Goal: Task Accomplishment & Management: Manage account settings

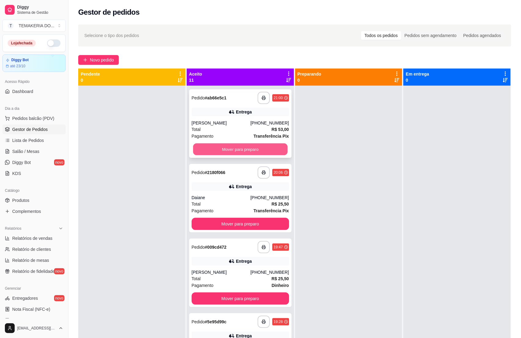
click at [244, 148] on button "Mover para preparo" at bounding box center [240, 149] width 94 height 12
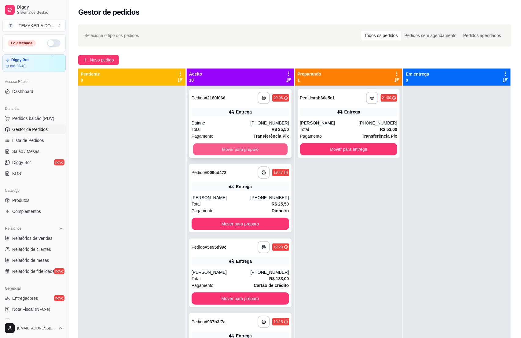
click at [248, 144] on button "Mover para preparo" at bounding box center [240, 149] width 94 height 12
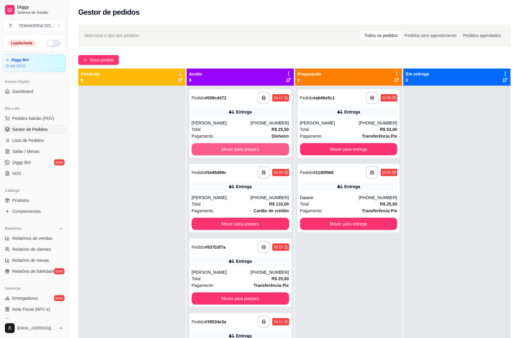
click at [255, 146] on button "Mover para preparo" at bounding box center [240, 149] width 97 height 12
click at [255, 146] on div "Mover para preparo" at bounding box center [240, 149] width 97 height 12
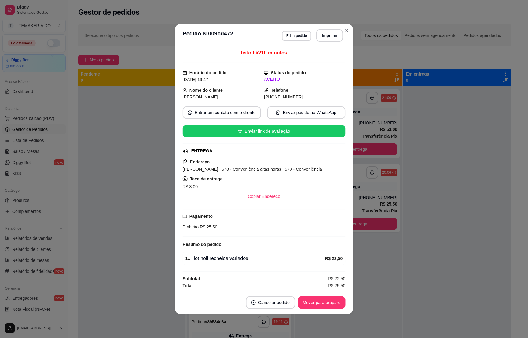
click at [258, 146] on div "feito há 210 minutos Horário do pedido [DATE] 19:47 Status do pedido ACEITO Nom…" at bounding box center [264, 169] width 163 height 240
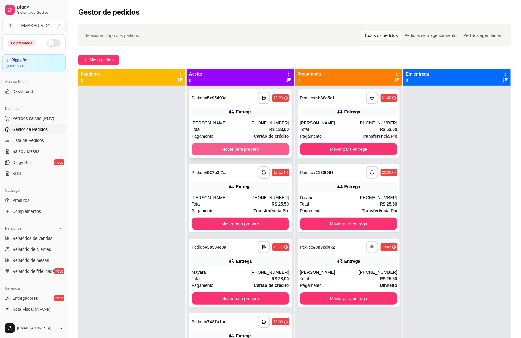
click at [222, 147] on button "Mover para preparo" at bounding box center [240, 149] width 97 height 12
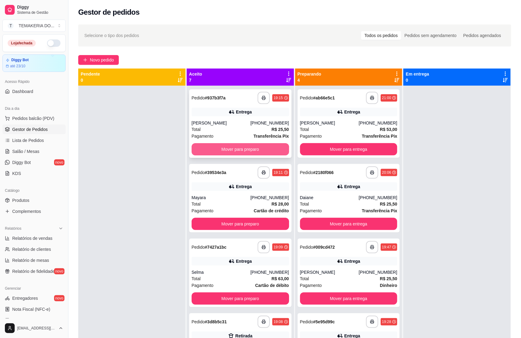
click at [229, 149] on button "Mover para preparo" at bounding box center [240, 149] width 97 height 12
click at [230, 149] on div "Mover para preparo" at bounding box center [240, 149] width 97 height 12
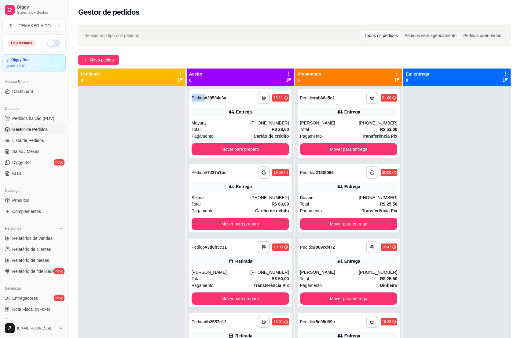
click at [242, 150] on div "ENTREGA" at bounding box center [263, 151] width 160 height 6
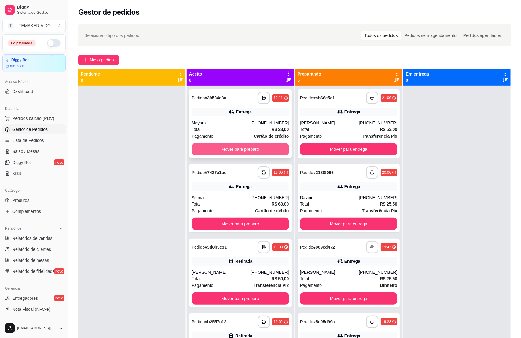
click at [213, 150] on button "Mover para preparo" at bounding box center [240, 149] width 97 height 12
click at [228, 218] on button "Mover para preparo" at bounding box center [240, 224] width 97 height 12
click at [238, 149] on button "Mover para preparo" at bounding box center [240, 149] width 94 height 12
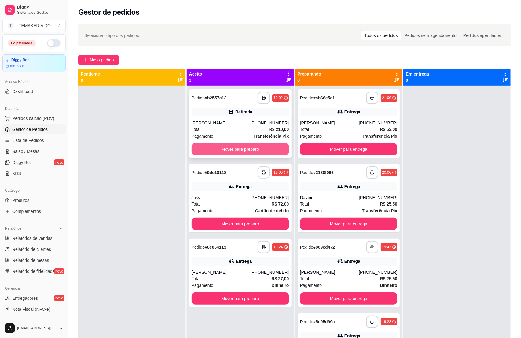
click at [244, 149] on button "Mover para preparo" at bounding box center [240, 149] width 97 height 12
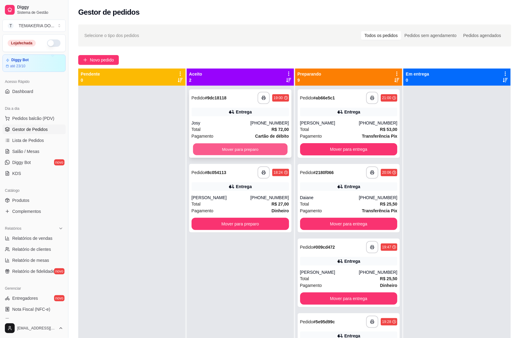
click at [248, 149] on button "Mover para preparo" at bounding box center [240, 149] width 94 height 12
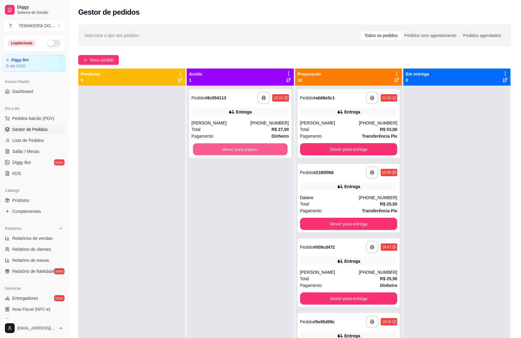
click at [250, 149] on button "Mover para preparo" at bounding box center [240, 149] width 94 height 12
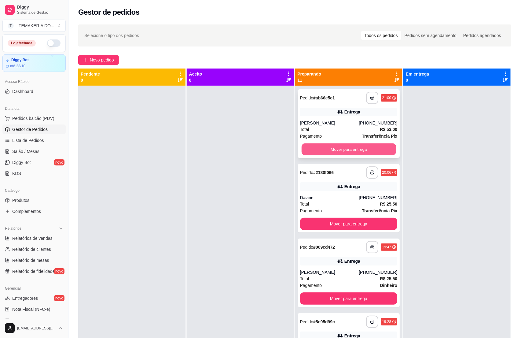
click at [307, 143] on button "Mover para entrega" at bounding box center [348, 149] width 94 height 12
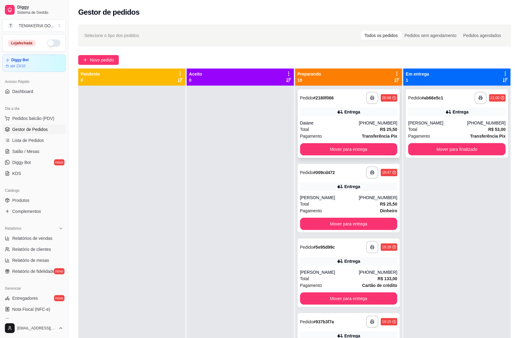
click at [320, 148] on button "Mover para entrega" at bounding box center [348, 149] width 97 height 12
click at [326, 218] on button "Mover para entrega" at bounding box center [348, 224] width 97 height 12
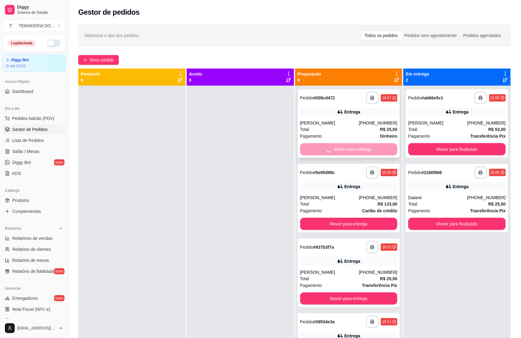
click at [336, 148] on div "Mover para entrega" at bounding box center [348, 149] width 97 height 12
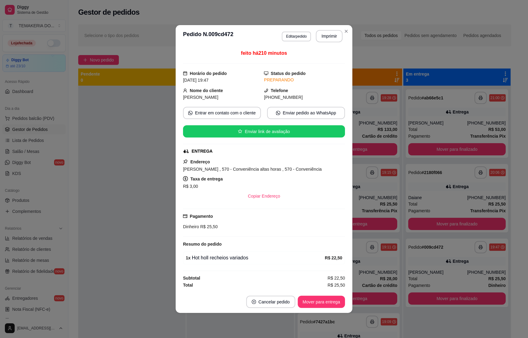
click at [337, 148] on div "ENTREGA" at bounding box center [263, 151] width 161 height 6
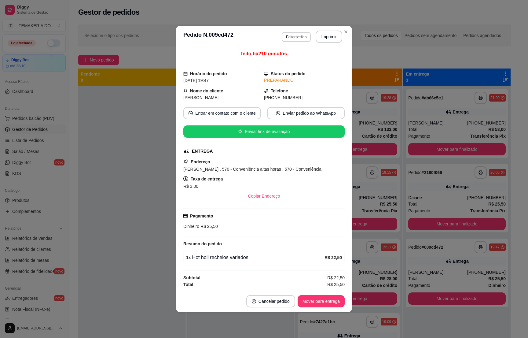
click at [347, 150] on div "feito há 210 minutos Horário do pedido [DATE] 19:47 Status do pedido PREPARANDO…" at bounding box center [264, 169] width 176 height 242
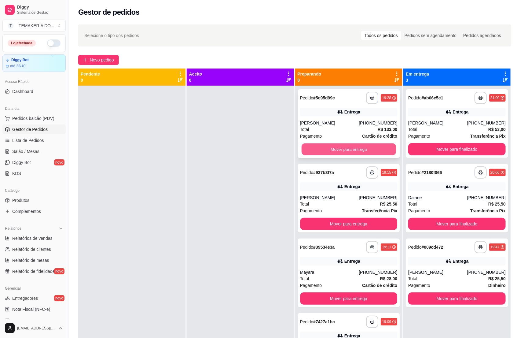
click at [358, 151] on button "Mover para entrega" at bounding box center [348, 149] width 94 height 12
click at [358, 151] on div "Mover para entrega" at bounding box center [348, 149] width 97 height 12
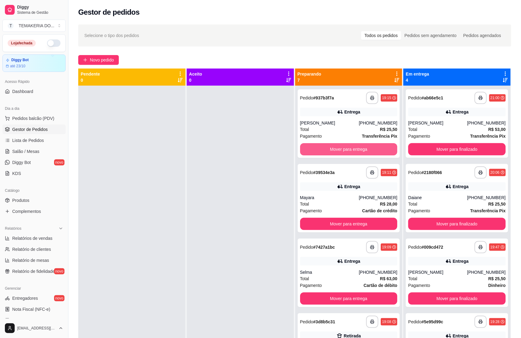
click at [358, 151] on button "Mover para entrega" at bounding box center [348, 149] width 97 height 12
click at [325, 147] on button "Mover para entrega" at bounding box center [348, 149] width 97 height 12
click at [343, 151] on button "Mover para entrega" at bounding box center [348, 149] width 94 height 12
click at [347, 151] on button "Mover para retirada disponível" at bounding box center [348, 149] width 94 height 12
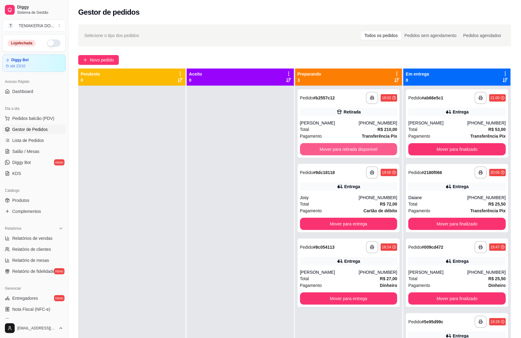
click at [351, 150] on button "Mover para retirada disponível" at bounding box center [348, 149] width 97 height 12
click at [354, 218] on button "Mover para entrega" at bounding box center [348, 224] width 97 height 12
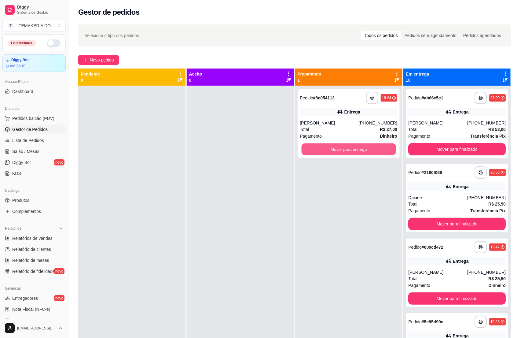
click at [358, 150] on button "Mover para entrega" at bounding box center [348, 149] width 94 height 12
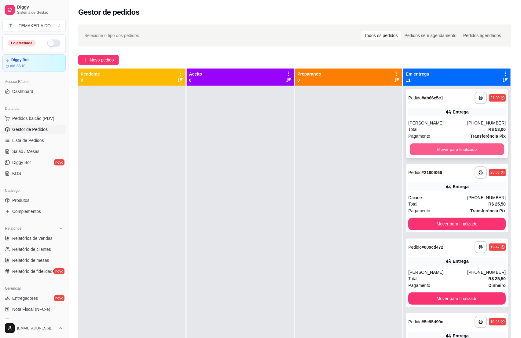
click at [449, 145] on button "Mover para finalizado" at bounding box center [457, 149] width 94 height 12
click at [446, 148] on button "Mover para finalizado" at bounding box center [456, 149] width 97 height 12
click at [446, 148] on div "Mover para finalizado" at bounding box center [456, 149] width 97 height 12
click at [446, 148] on button "Mover para finalizado" at bounding box center [457, 149] width 94 height 12
click at [446, 148] on button "Mover para finalizado" at bounding box center [456, 149] width 97 height 12
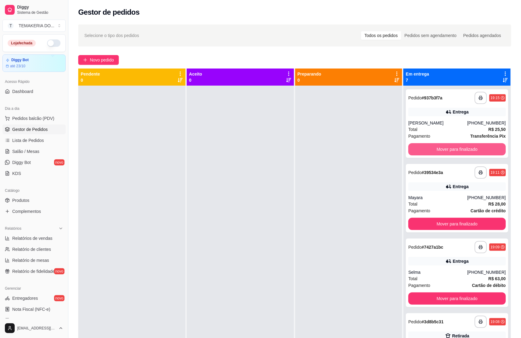
click at [446, 148] on button "Mover para finalizado" at bounding box center [456, 149] width 97 height 12
click at [446, 218] on button "Mover para finalizado" at bounding box center [456, 224] width 97 height 12
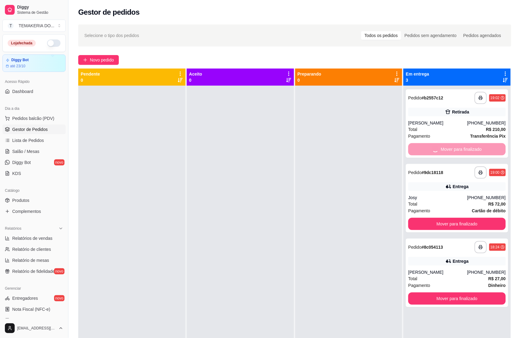
click at [446, 218] on button "Mover para finalizado" at bounding box center [456, 224] width 97 height 12
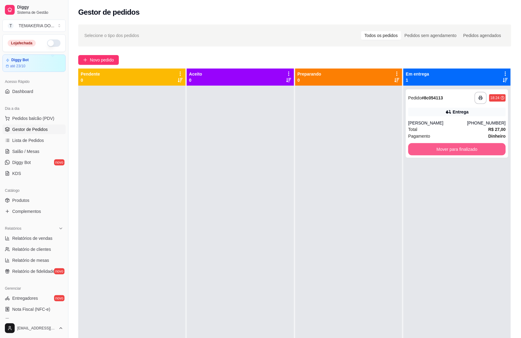
click at [446, 148] on button "Mover para finalizado" at bounding box center [456, 149] width 97 height 12
